Goal: Transaction & Acquisition: Download file/media

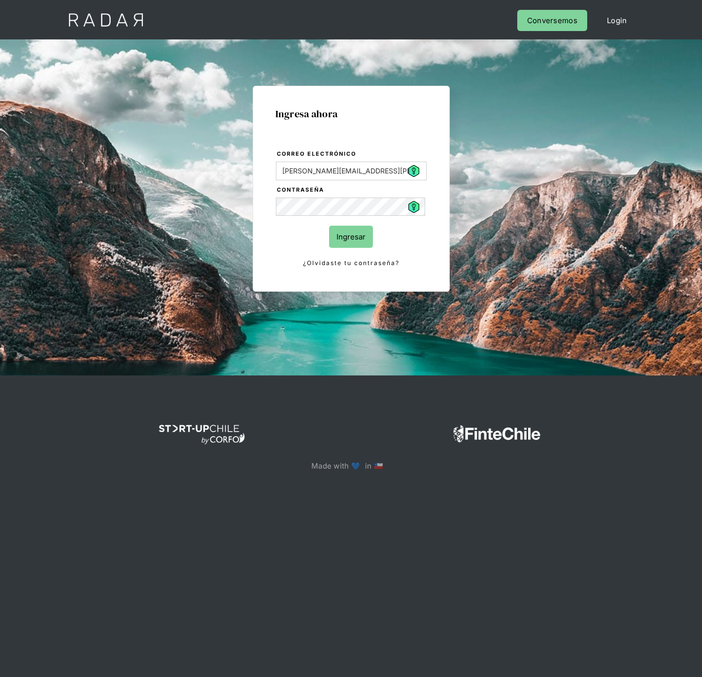
click at [351, 235] on input "Ingresar" at bounding box center [351, 237] width 44 height 22
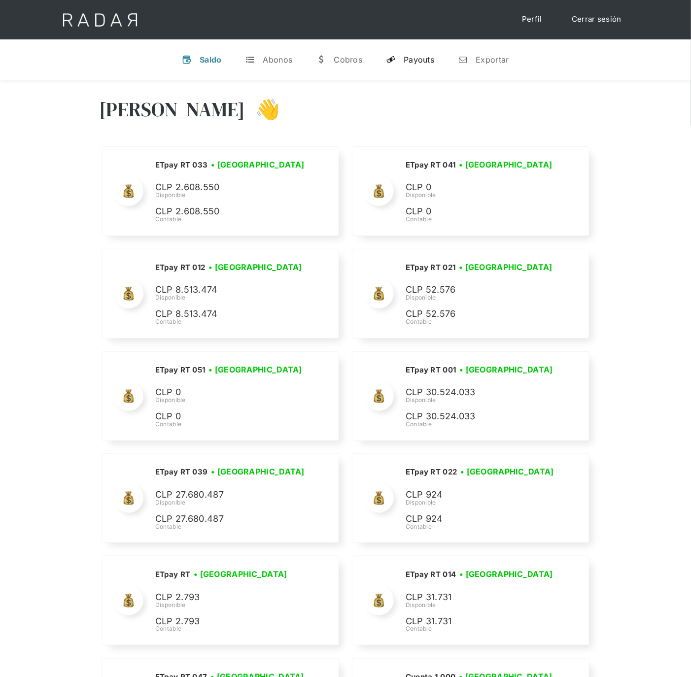
click at [434, 61] on div "Payouts" at bounding box center [418, 60] width 31 height 10
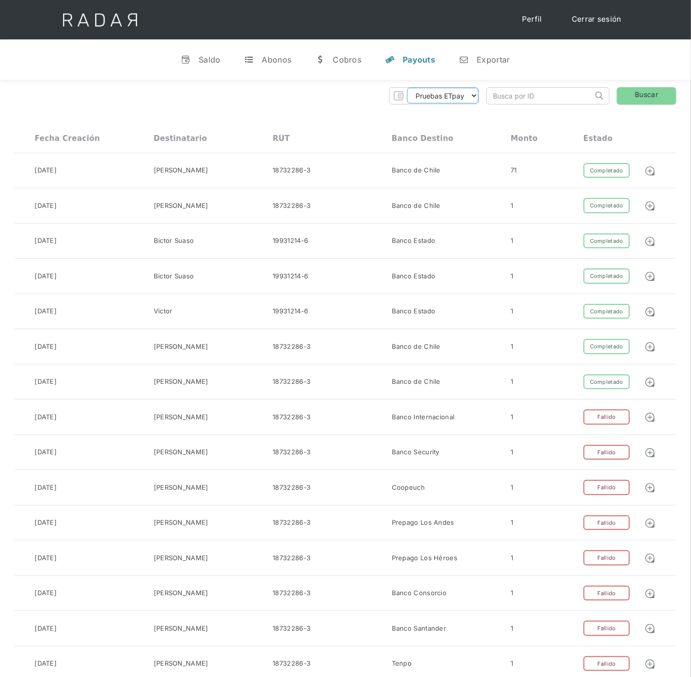
drag, startPoint x: 454, startPoint y: 100, endPoint x: 454, endPoint y: 105, distance: 5.4
click at [454, 100] on select "Pruebas ETpay Cuenta 1.000 Cuenta 1.001 Cuenta 1.002 Cuenta 1.003 Cuenta 1.004 …" at bounding box center [442, 96] width 71 height 16
select select "etpay-cuenta-1001"
click at [407, 88] on select "Pruebas ETpay Cuenta 1.000 Cuenta 1.001 Cuenta 1.002 Cuenta 1.003 Cuenta 1.004 …" at bounding box center [442, 96] width 71 height 16
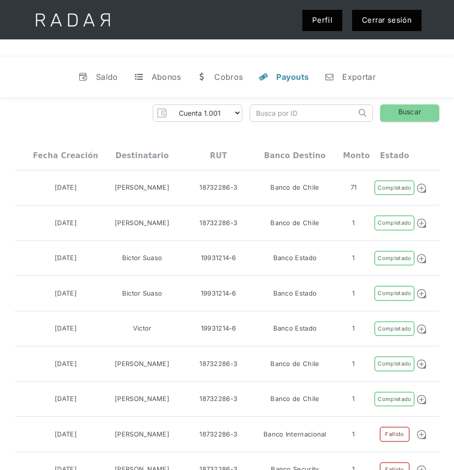
click at [40, 78] on div "v Saldo t Abonos w Cobros y Payouts n Exportar" at bounding box center [227, 77] width 454 height 40
click at [403, 115] on link "Buscar" at bounding box center [409, 112] width 59 height 17
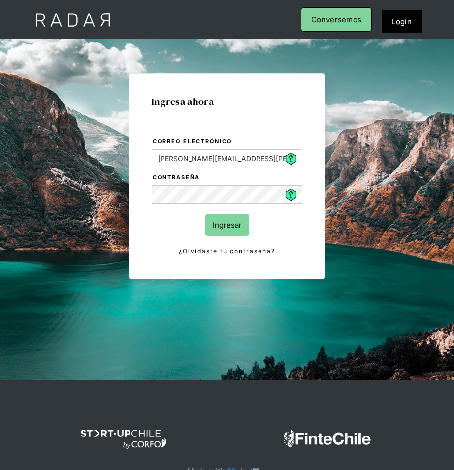
click at [223, 227] on input "Ingresar" at bounding box center [227, 225] width 44 height 22
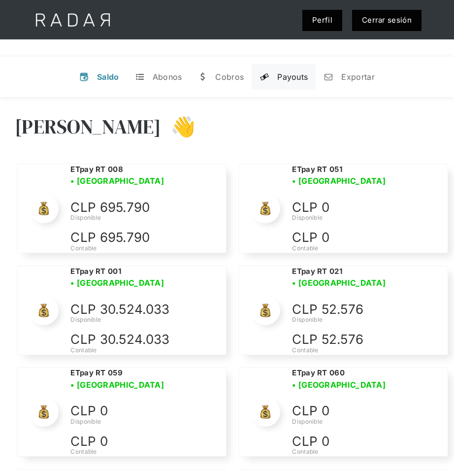
click at [302, 80] on div "Payouts" at bounding box center [292, 77] width 31 height 10
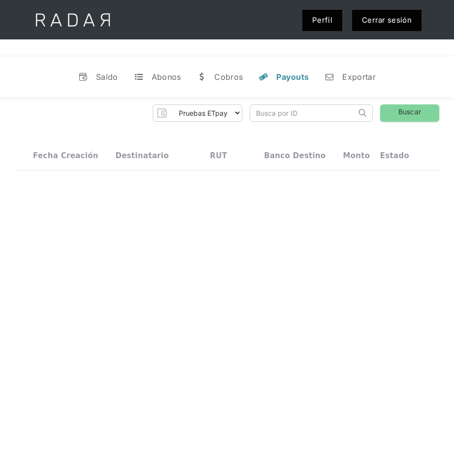
click at [241, 112] on div "Pruebas ETpay Cuenta 1.000 Cuenta 1.001 Cuenta 1.002 Cuenta 1.003 Cuenta 1.004 …" at bounding box center [227, 112] width 425 height 17
click at [239, 117] on select "Pruebas ETpay Cuenta 1.000 Cuenta 1.001 Cuenta 1.002 Cuenta 1.003 Cuenta 1.004 …" at bounding box center [205, 113] width 71 height 16
select select "etpay-cuenta-1001"
click at [170, 105] on select "Pruebas ETpay Cuenta 1.000 Cuenta 1.001 Cuenta 1.002 Cuenta 1.003 Cuenta 1.004 …" at bounding box center [205, 113] width 71 height 16
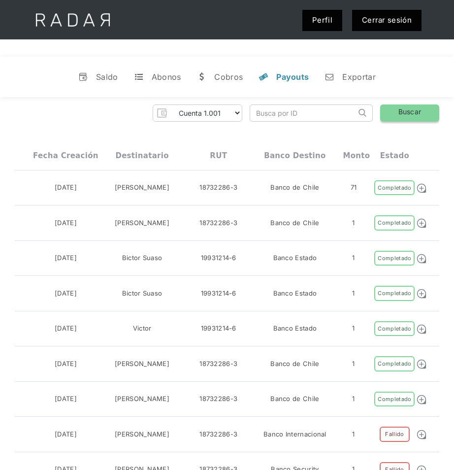
click at [402, 116] on link "Buscar" at bounding box center [409, 112] width 59 height 17
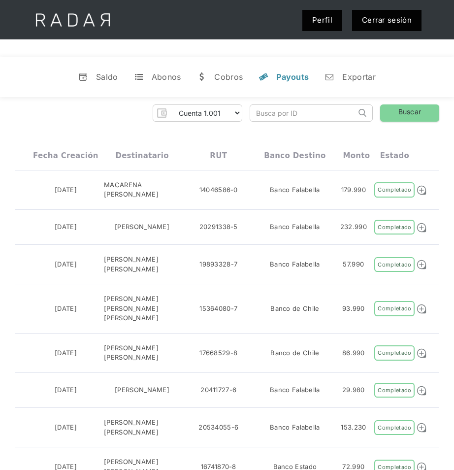
click at [86, 113] on div "Pruebas ETpay Cuenta 1.000 Cuenta 1.001 Cuenta 1.002 Cuenta 1.003 Cuenta 1.004 …" at bounding box center [227, 112] width 425 height 17
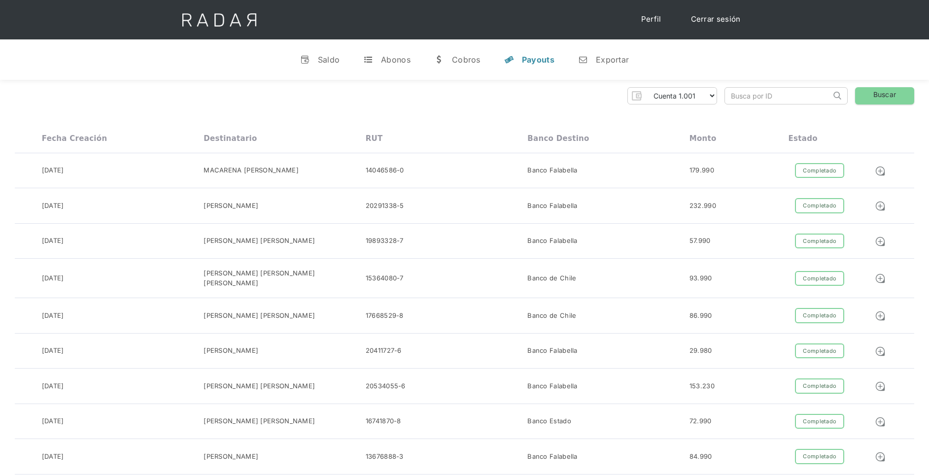
click at [454, 17] on div "Cerrar sesión Perfil" at bounding box center [464, 19] width 591 height 39
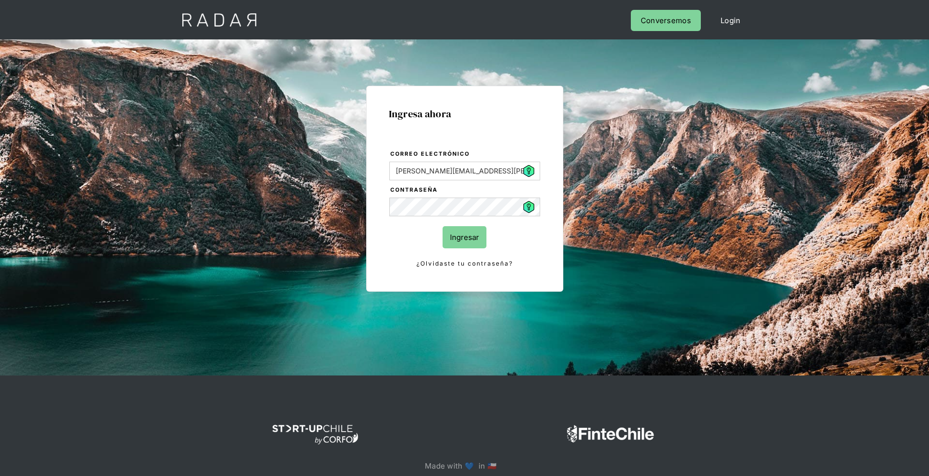
click at [458, 240] on input "Ingresar" at bounding box center [464, 237] width 44 height 22
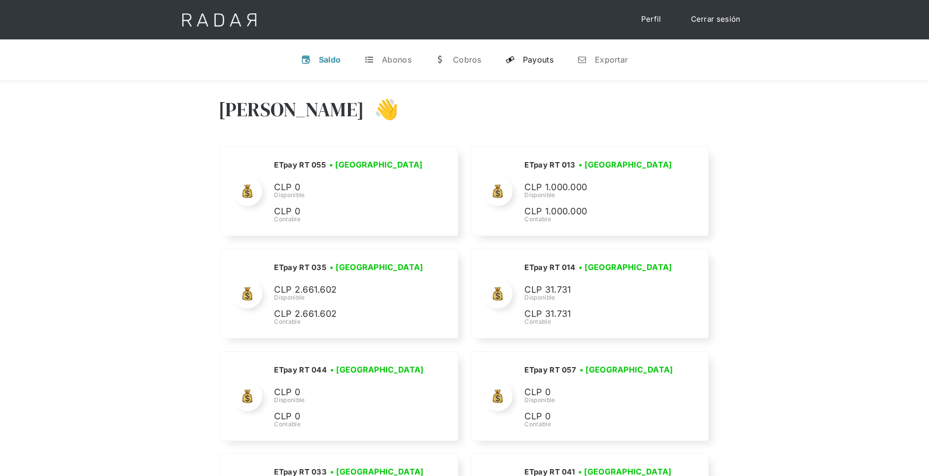
click at [538, 59] on div "Payouts" at bounding box center [538, 60] width 31 height 10
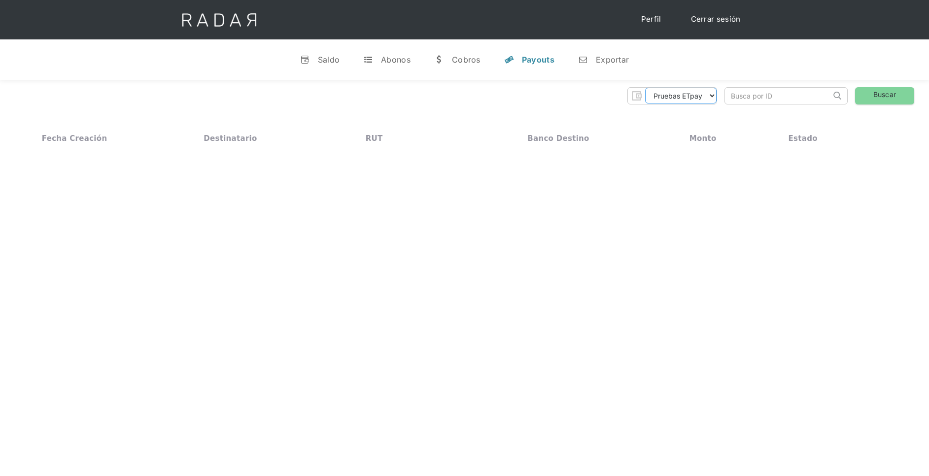
drag, startPoint x: 679, startPoint y: 95, endPoint x: 678, endPoint y: 100, distance: 5.4
click at [679, 95] on select "Pruebas ETpay Cuenta 1.000 Cuenta 1.001 Cuenta 1.002 Cuenta 1.003 Cuenta 1.004 …" at bounding box center [680, 96] width 71 height 16
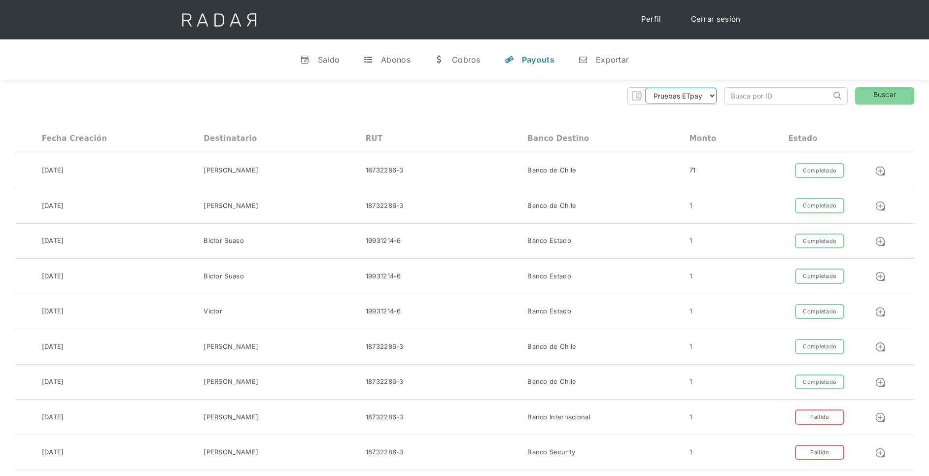
select select "etpay-cuenta-1001"
click at [645, 88] on select "Pruebas ETpay Cuenta 1.000 Cuenta 1.001 Cuenta 1.002 Cuenta 1.003 Cuenta 1.004 …" at bounding box center [680, 96] width 71 height 16
click at [882, 103] on link "Buscar" at bounding box center [884, 95] width 59 height 17
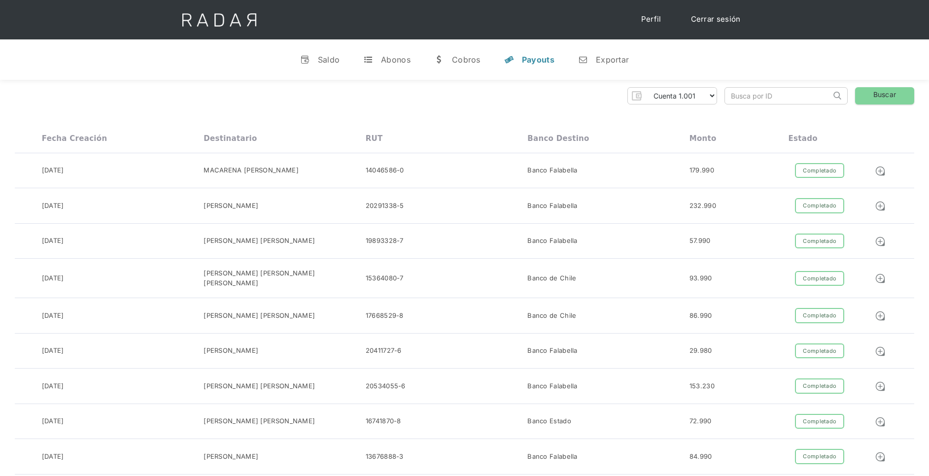
click at [431, 100] on div "Pruebas ETpay Cuenta 1.000 Cuenta 1.001 Cuenta 1.002 Cuenta 1.003 Cuenta 1.004 …" at bounding box center [464, 95] width 899 height 17
click at [486, 99] on div "Pruebas ETpay Cuenta 1.000 Cuenta 1.001 Cuenta 1.002 Cuenta 1.003 Cuenta 1.004 …" at bounding box center [464, 95] width 899 height 17
click at [679, 92] on select "Pruebas ETpay Cuenta 1.000 Cuenta 1.001 Cuenta 1.002 Cuenta 1.003 Cuenta 1.004 …" at bounding box center [680, 96] width 71 height 16
click at [645, 88] on select "Pruebas ETpay Cuenta 1.000 Cuenta 1.001 Cuenta 1.002 Cuenta 1.003 Cuenta 1.004 …" at bounding box center [680, 96] width 71 height 16
click at [888, 92] on link "Buscar" at bounding box center [884, 95] width 59 height 17
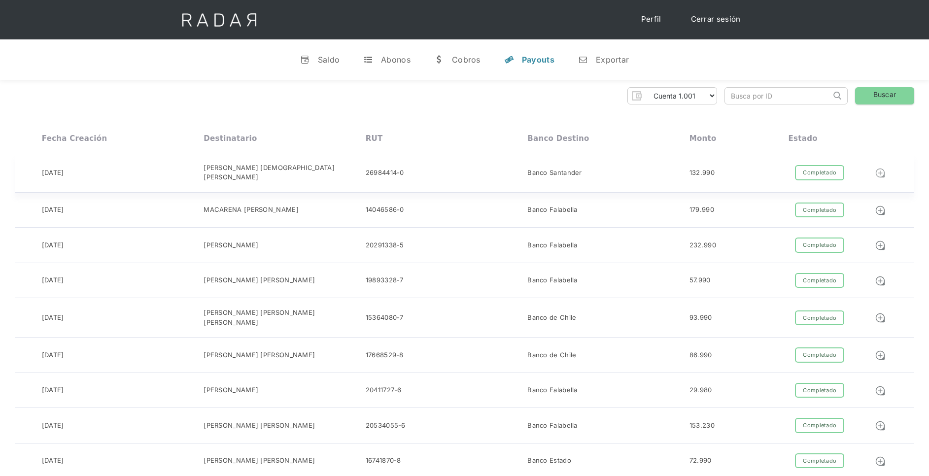
click at [884, 171] on img at bounding box center [879, 172] width 11 height 11
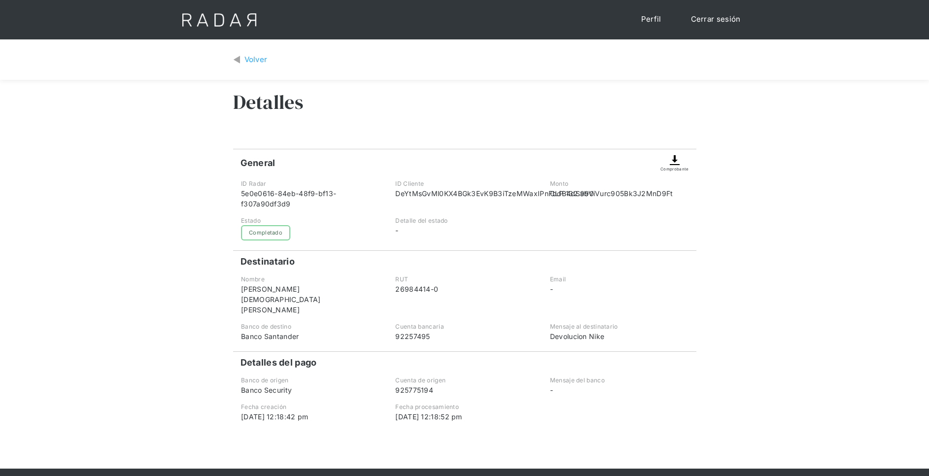
click at [670, 162] on div "Comprobante" at bounding box center [674, 160] width 28 height 23
click at [676, 163] on img at bounding box center [675, 160] width 12 height 12
click at [682, 161] on div "Comprobante" at bounding box center [674, 160] width 28 height 23
click at [675, 161] on img at bounding box center [675, 160] width 12 height 12
